Goal: Task Accomplishment & Management: Manage account settings

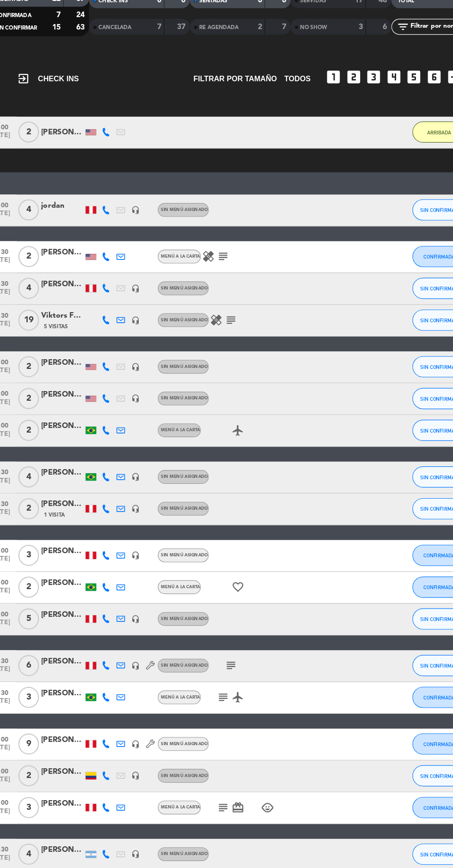
scroll to position [1, 0]
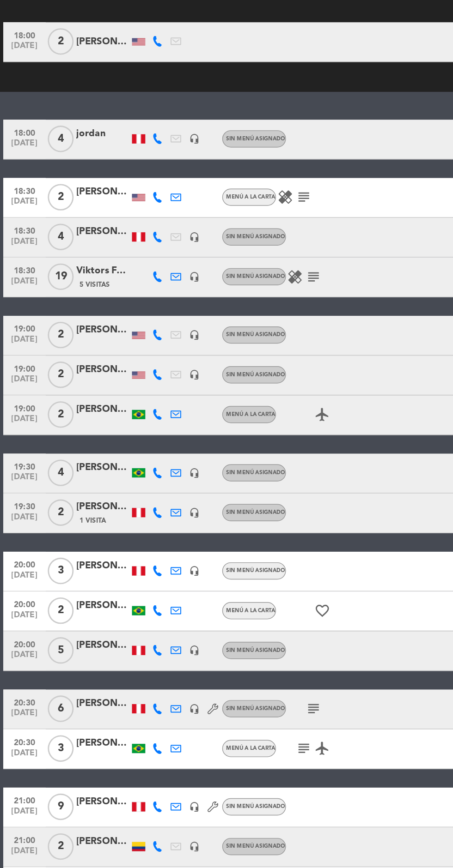
click at [67, 390] on div "[PERSON_NAME]" at bounding box center [71, 392] width 37 height 11
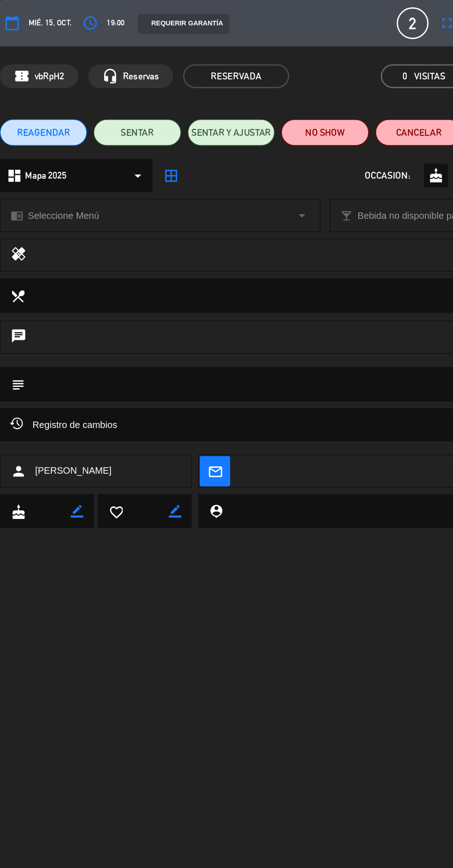
click at [67, 18] on icon "access_time" at bounding box center [62, 16] width 11 height 11
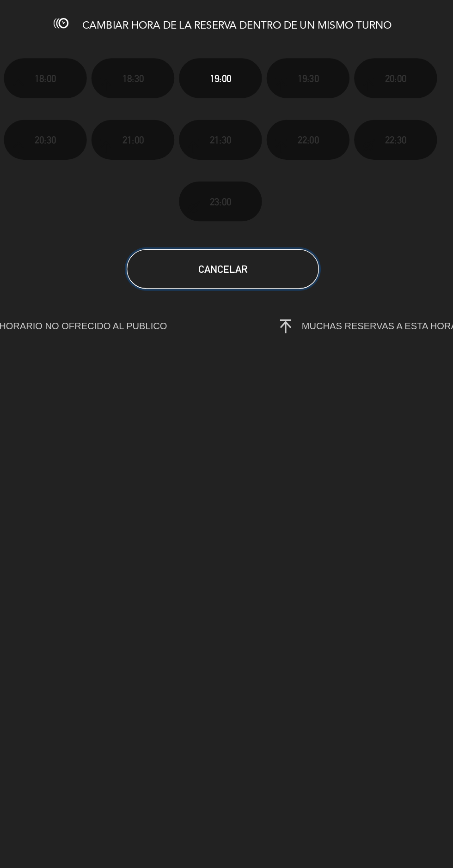
click at [237, 200] on button "Cancelar" at bounding box center [226, 188] width 134 height 28
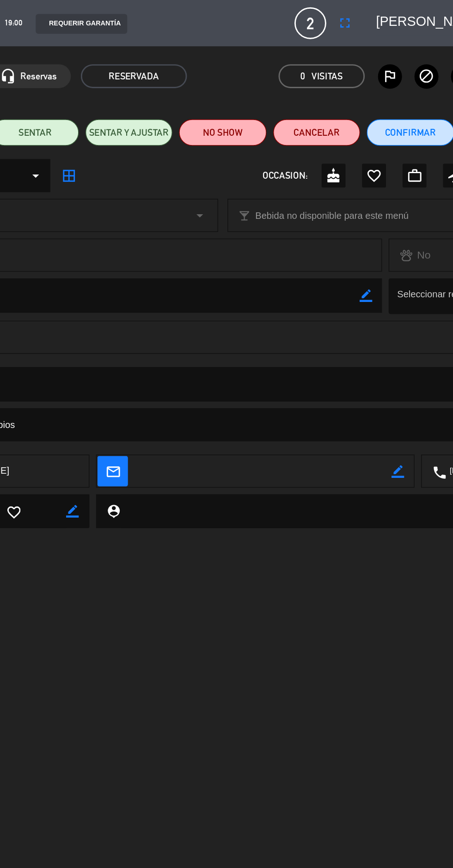
click at [237, 189] on div "healing" at bounding box center [168, 177] width 337 height 23
click at [298, 26] on div "2 [PERSON_NAME]" at bounding box center [287, 16] width 22 height 22
click at [317, 17] on icon "fullscreen" at bounding box center [311, 16] width 11 height 11
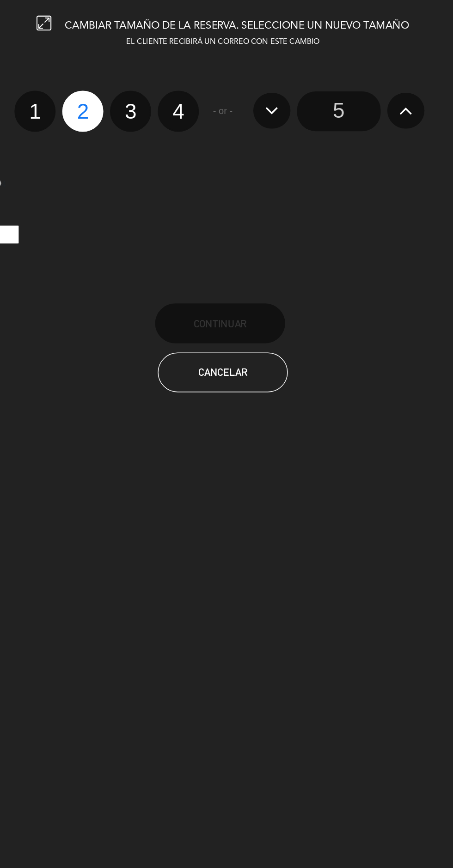
click at [104, 79] on label "1" at bounding box center [95, 77] width 29 height 29
click at [97, 73] on input "1" at bounding box center [94, 70] width 6 height 6
radio input "true"
radio input "false"
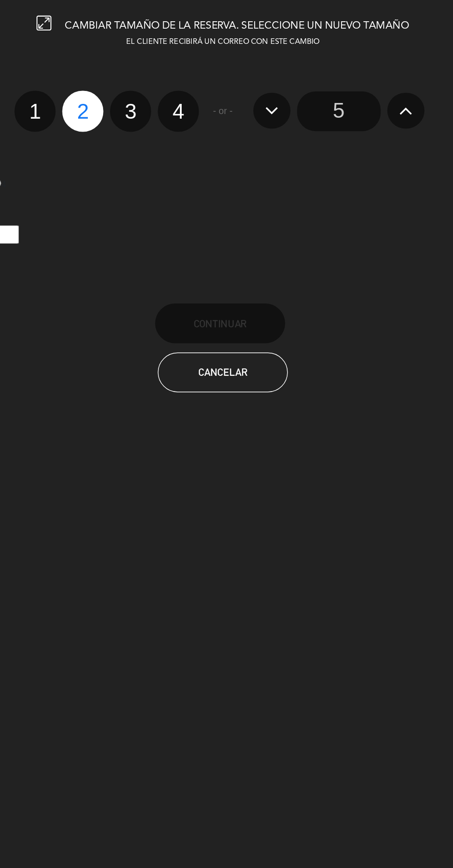
radio input "false"
radio input "true"
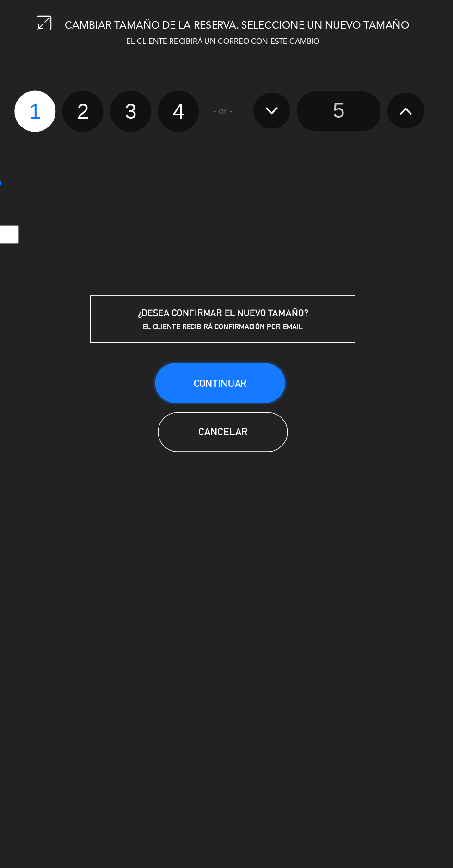
click at [231, 271] on span "Continuar" at bounding box center [224, 267] width 37 height 8
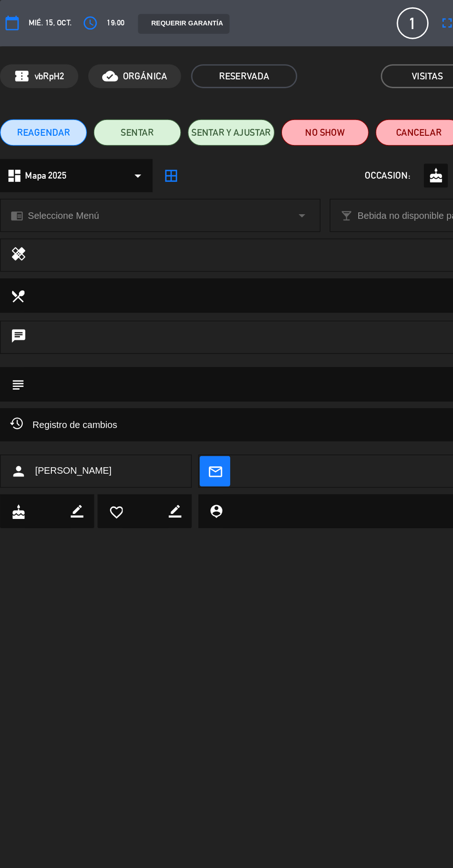
click at [67, 22] on button "access_time" at bounding box center [63, 16] width 17 height 17
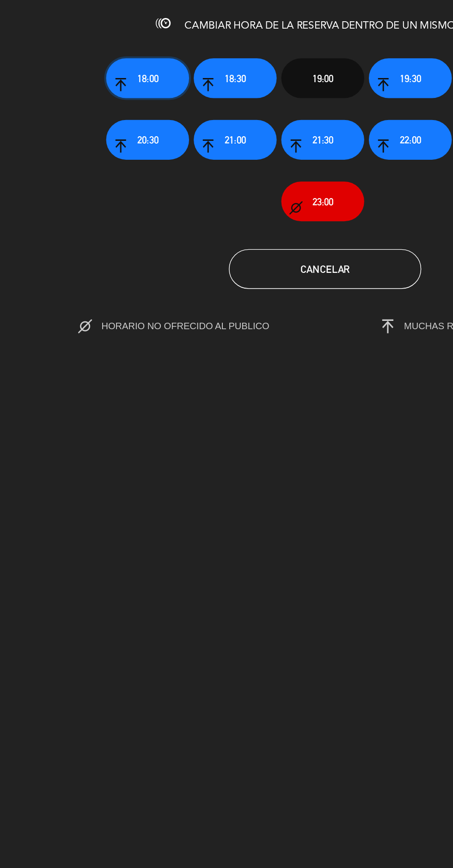
click at [113, 65] on button "18:00" at bounding box center [103, 55] width 58 height 28
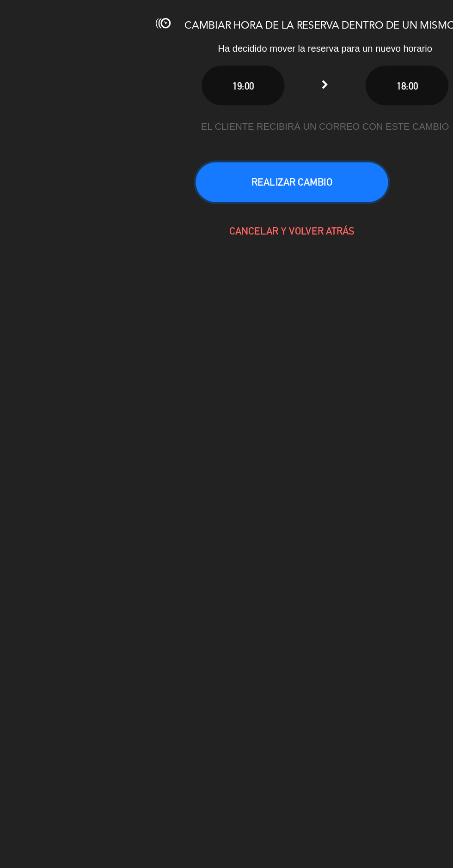
click at [224, 135] on button "REALIZAR CAMBIO" at bounding box center [203, 127] width 134 height 28
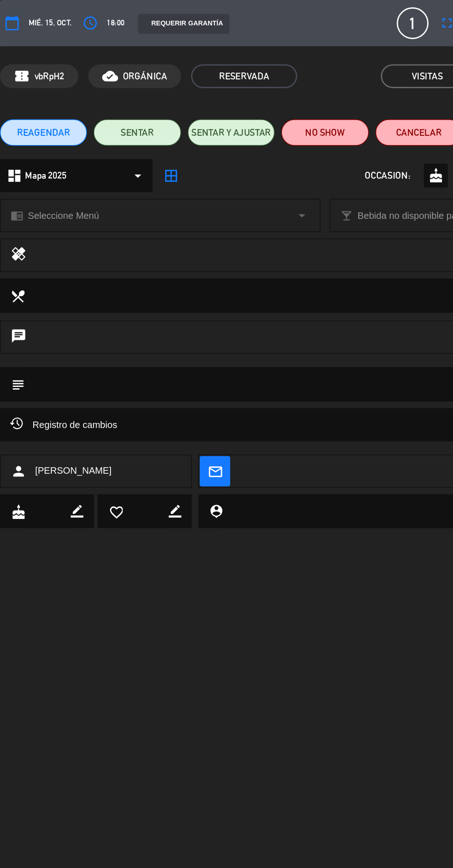
click at [292, 15] on span "1" at bounding box center [287, 16] width 22 height 22
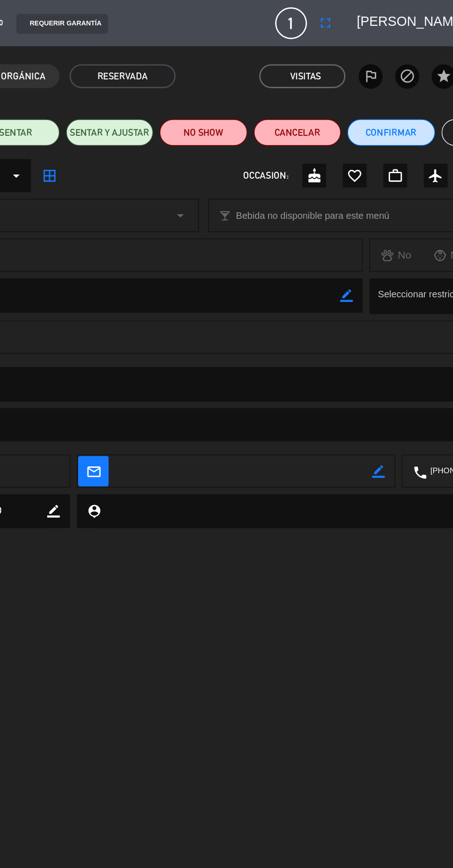
click at [315, 22] on button "fullscreen" at bounding box center [311, 16] width 17 height 17
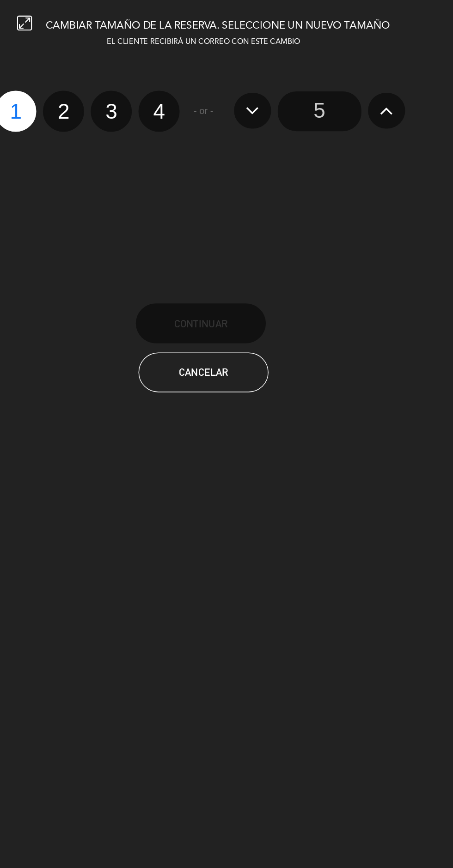
click at [139, 90] on div "1 2 3 4" at bounding box center [145, 77] width 128 height 29
click at [124, 85] on label "2" at bounding box center [129, 77] width 29 height 29
click at [125, 73] on input "2" at bounding box center [128, 70] width 6 height 6
radio input "true"
radio input "false"
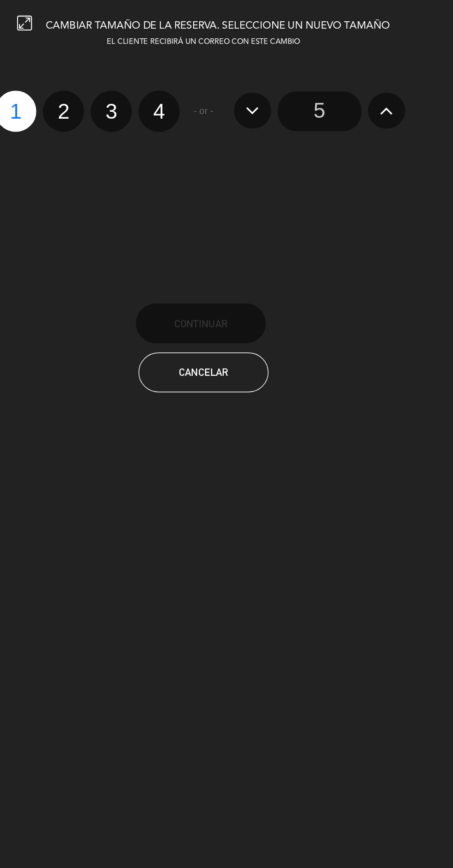
radio input "false"
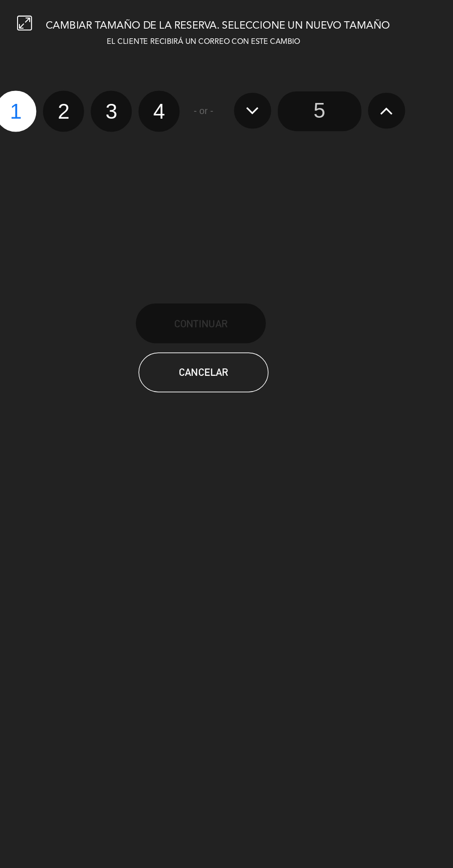
radio input "true"
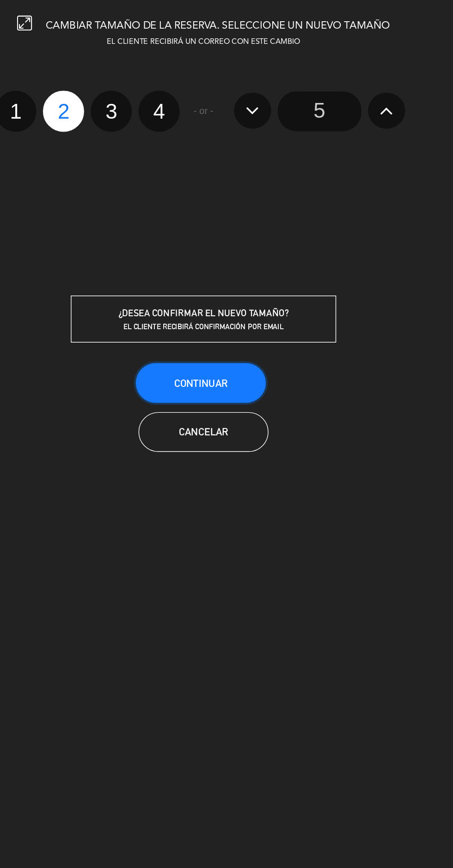
click at [238, 268] on span "Continuar" at bounding box center [224, 267] width 37 height 8
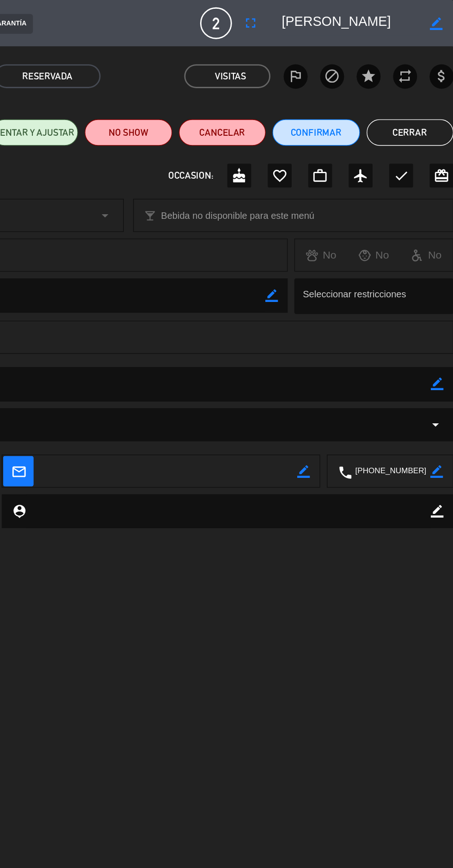
click at [420, 115] on div "check" at bounding box center [416, 122] width 17 height 17
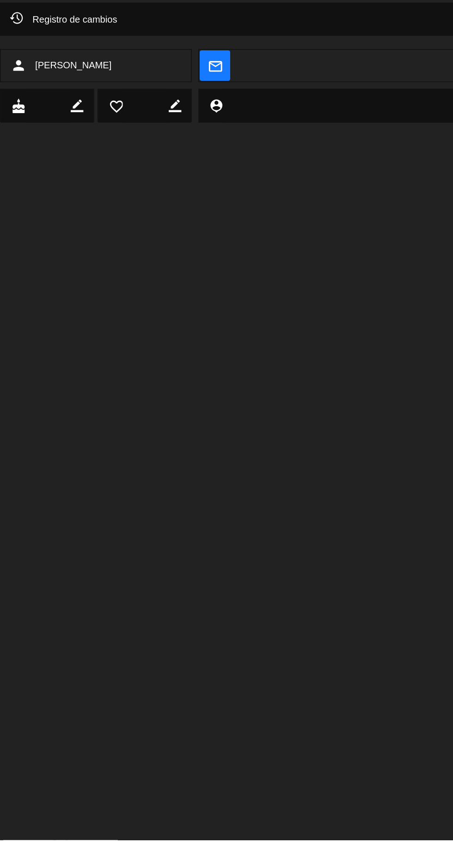
scroll to position [35, 0]
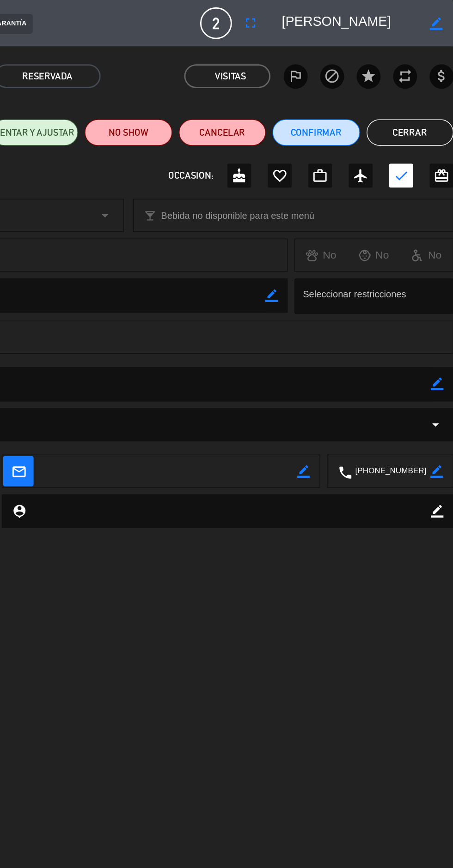
click at [429, 95] on button "Cerrar" at bounding box center [422, 92] width 61 height 18
